Goal: Transaction & Acquisition: Obtain resource

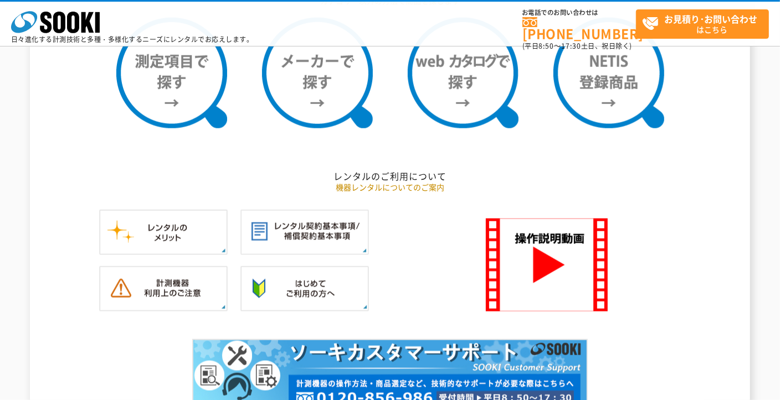
scroll to position [997, 0]
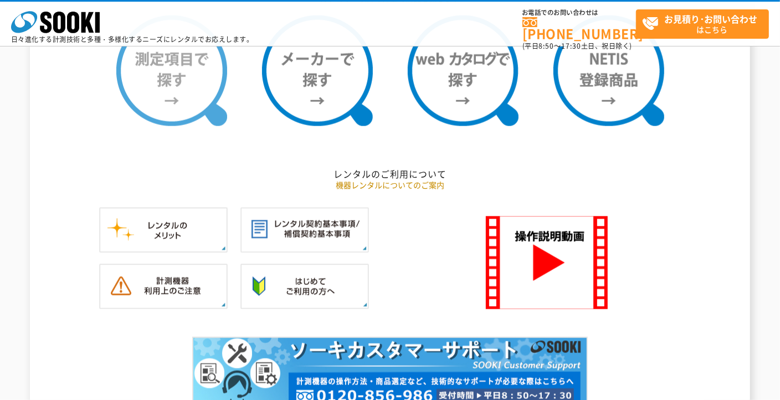
click at [168, 80] on img at bounding box center [171, 71] width 111 height 111
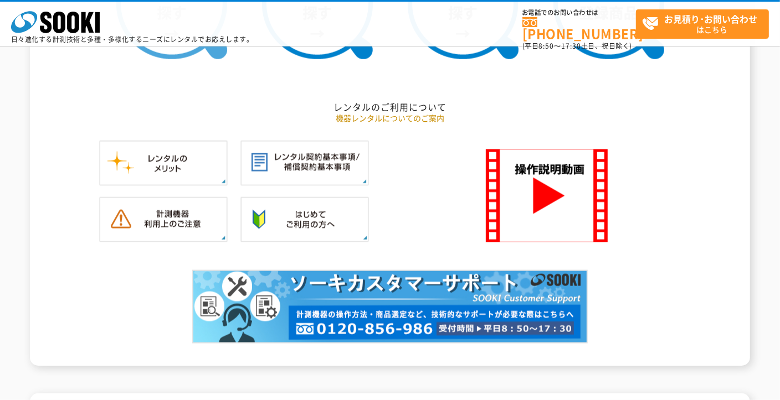
scroll to position [941, 0]
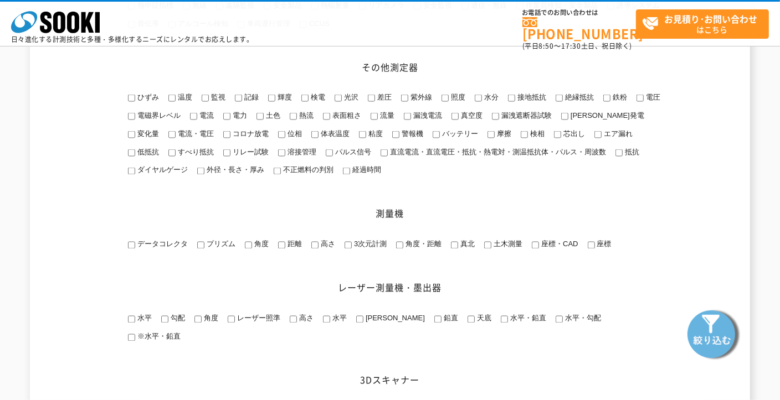
scroll to position [1384, 0]
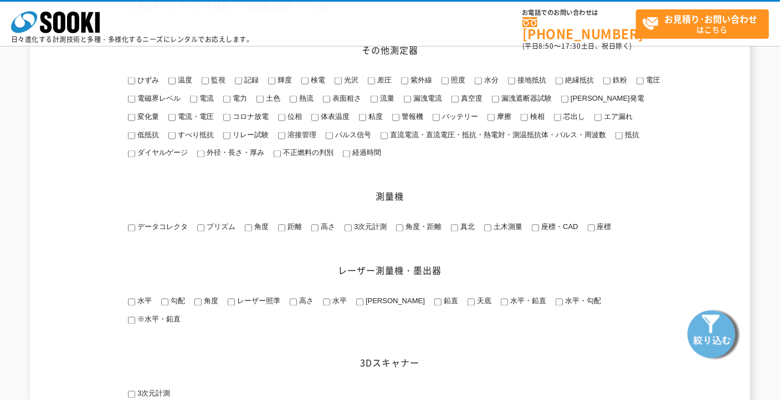
click at [198, 306] on input "角度" at bounding box center [197, 302] width 7 height 7
checkbox input "true"
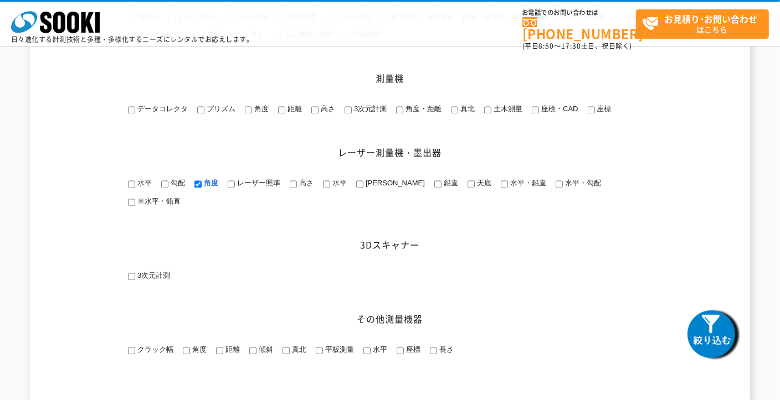
scroll to position [1550, 0]
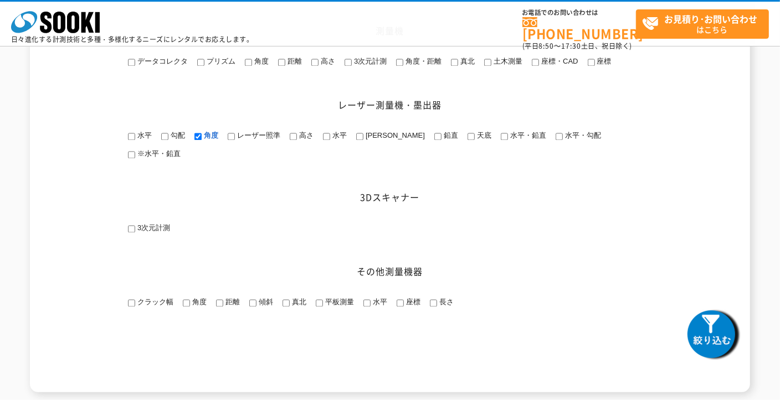
click at [168, 140] on span "勾配" at bounding box center [176, 135] width 17 height 8
click at [168, 140] on input "勾配" at bounding box center [164, 136] width 7 height 7
checkbox input "true"
click at [252, 302] on input "傾斜" at bounding box center [252, 303] width 7 height 7
checkbox input "true"
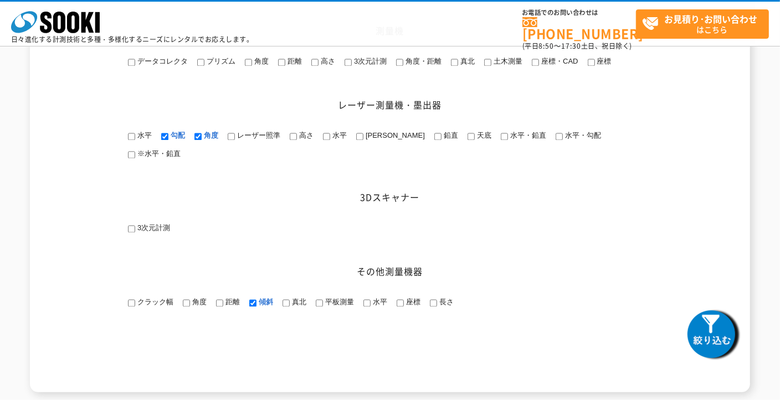
click at [160, 143] on li "勾配" at bounding box center [172, 136] width 25 height 13
click at [198, 140] on input "角度" at bounding box center [197, 136] width 7 height 7
checkbox input "false"
click at [166, 140] on input "勾配" at bounding box center [164, 136] width 7 height 7
checkbox input "false"
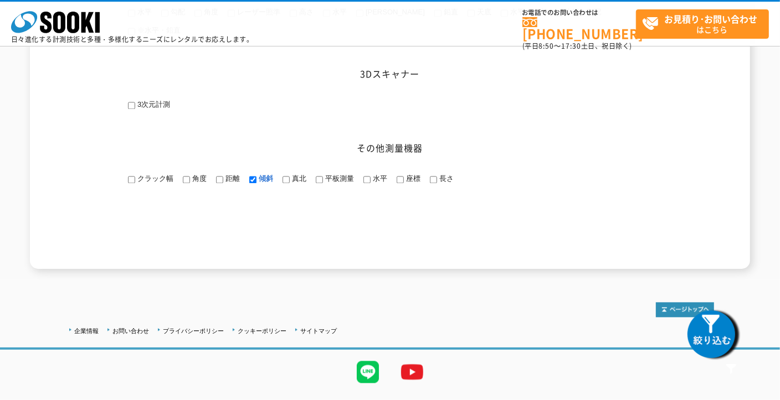
scroll to position [1698, 0]
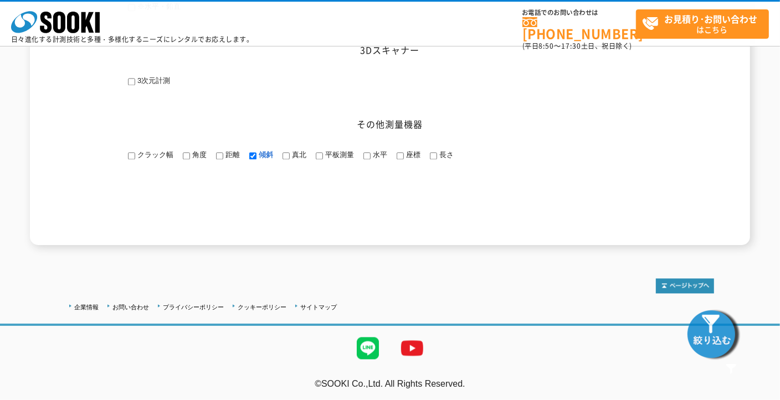
click at [712, 331] on img at bounding box center [712, 333] width 55 height 55
click at [190, 152] on label "角度" at bounding box center [198, 155] width 17 height 8
click at [189, 152] on input "角度" at bounding box center [186, 155] width 7 height 7
checkbox input "true"
click at [710, 334] on img at bounding box center [712, 333] width 55 height 55
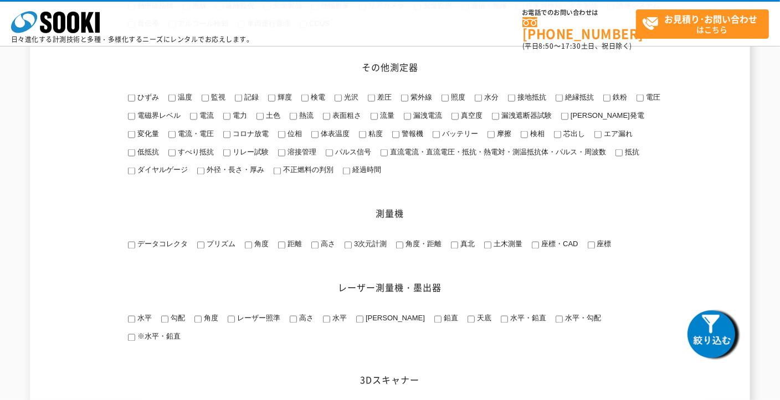
scroll to position [1365, 0]
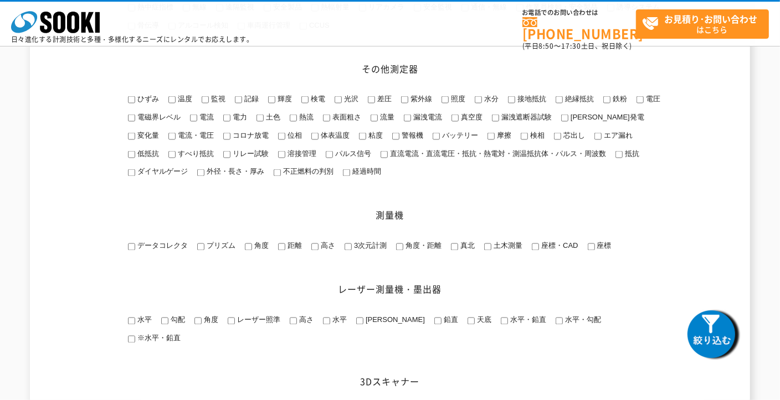
click at [166, 325] on input "勾配" at bounding box center [164, 321] width 7 height 7
checkbox input "true"
click at [711, 338] on img at bounding box center [712, 333] width 55 height 55
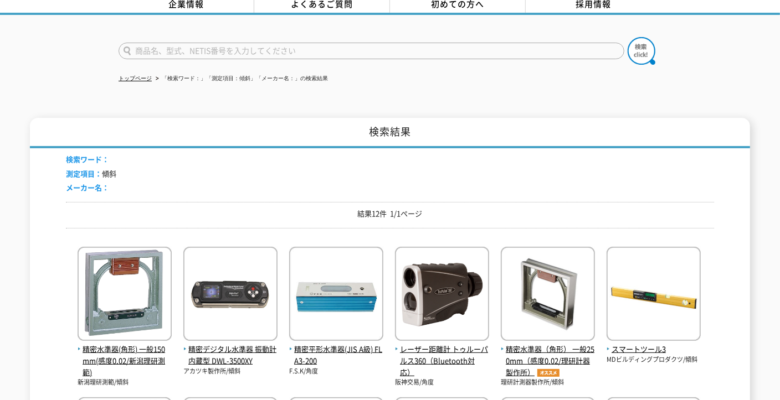
scroll to position [55, 0]
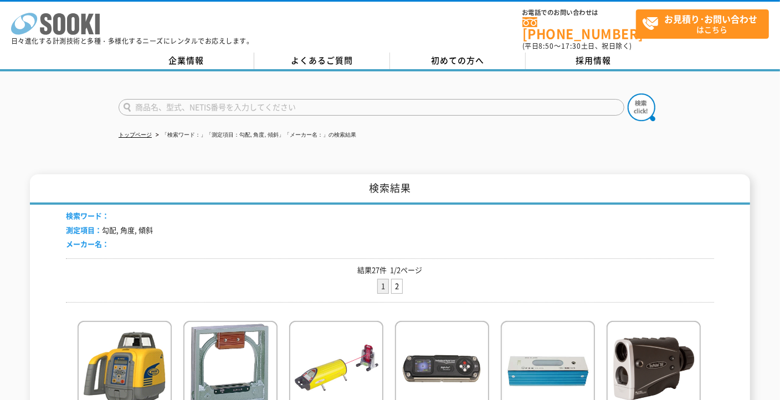
click at [29, 23] on icon "株式会社 ソーキ" at bounding box center [55, 24] width 89 height 22
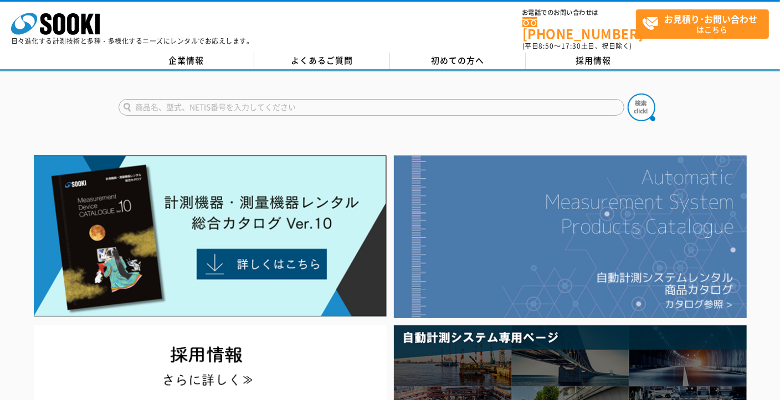
click at [565, 262] on img at bounding box center [570, 237] width 353 height 163
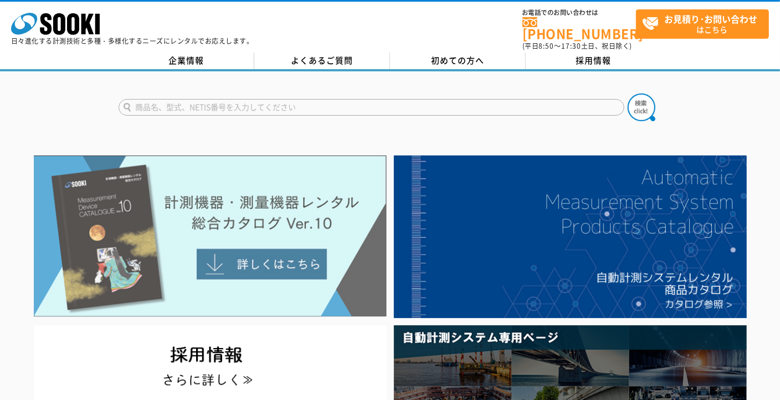
click at [261, 224] on img at bounding box center [210, 237] width 353 height 162
